Goal: Information Seeking & Learning: Learn about a topic

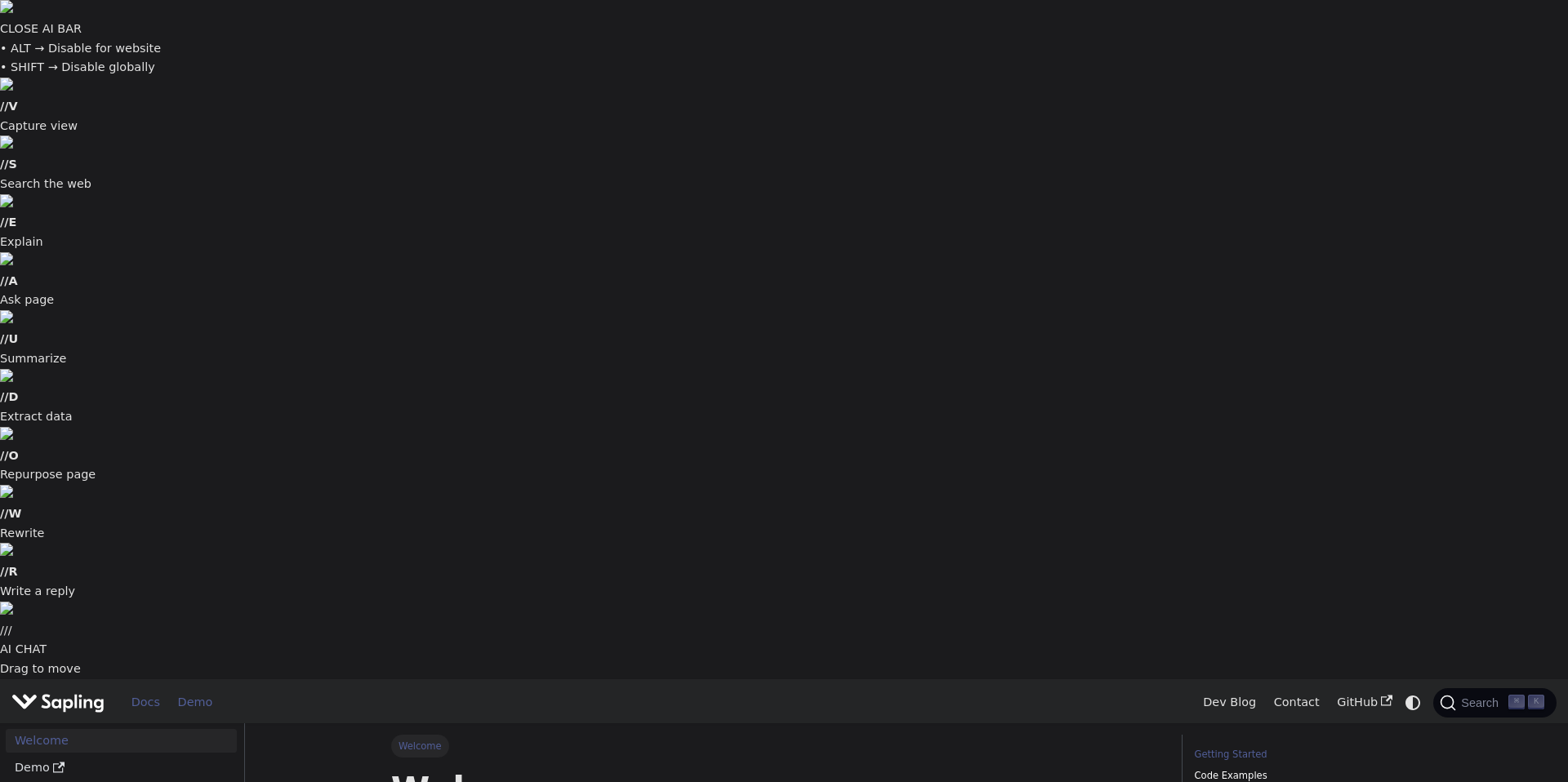
click at [203, 690] on link "Demo" at bounding box center [196, 702] width 52 height 25
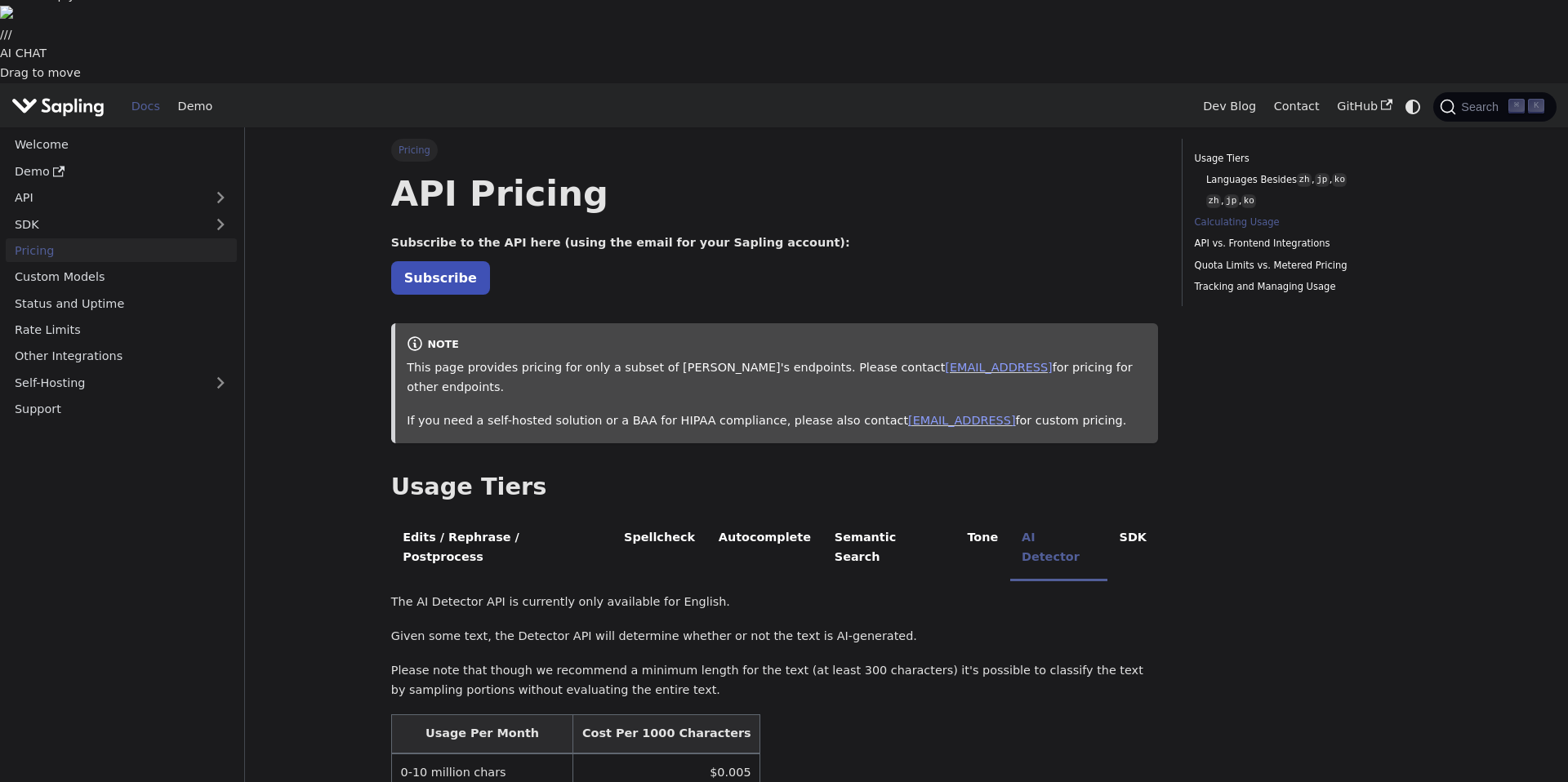
scroll to position [654, 0]
